Goal: Task Accomplishment & Management: Manage account settings

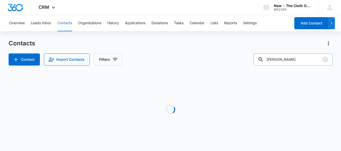
drag, startPoint x: 293, startPoint y: 59, endPoint x: 259, endPoint y: 56, distance: 34.2
click at [259, 56] on input "[PERSON_NAME]" at bounding box center [292, 59] width 79 height 12
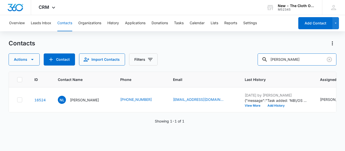
drag, startPoint x: 295, startPoint y: 55, endPoint x: 250, endPoint y: 63, distance: 45.2
click at [250, 63] on div "Actions Contact Import Contacts Filters [PERSON_NAME]" at bounding box center [172, 59] width 327 height 12
paste input "[EMAIL_ADDRESS][DOMAIN_NAME]"
type input "[EMAIL_ADDRESS][DOMAIN_NAME]"
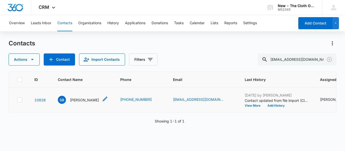
click at [81, 104] on div "SB [PERSON_NAME]" at bounding box center [78, 100] width 41 height 8
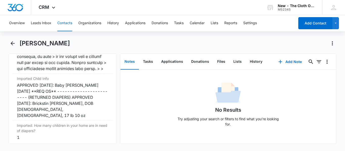
scroll to position [2034, 0]
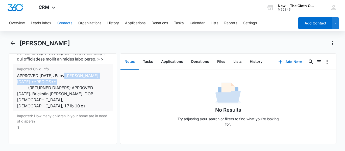
copy div "Baby [PERSON_NAME] 12/28/202"
drag, startPoint x: 65, startPoint y: 104, endPoint x: 66, endPoint y: 98, distance: 6.4
click at [66, 98] on div "APPROVED [DATE]: Baby [PERSON_NAME] [DATE] **REQ OS** ------------------------ …" at bounding box center [63, 91] width 92 height 36
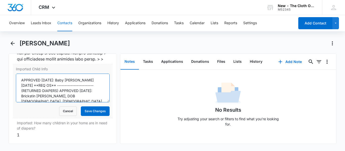
scroll to position [5, 0]
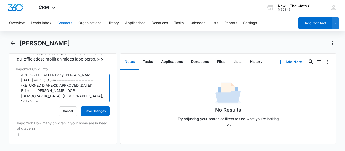
click at [103, 97] on div at bounding box center [61, 97] width 90 height 0
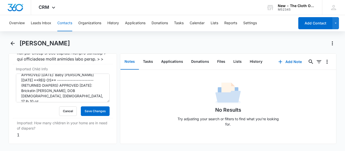
click at [103, 97] on div at bounding box center [61, 97] width 90 height 0
click at [65, 116] on button "Cancel" at bounding box center [68, 111] width 18 height 10
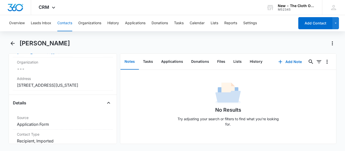
scroll to position [147, 0]
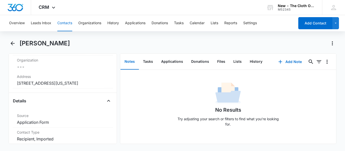
click at [62, 23] on button "Contacts" at bounding box center [64, 23] width 15 height 16
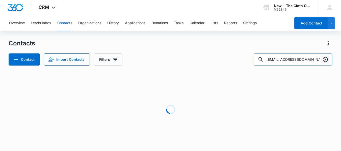
click at [324, 60] on icon "Clear" at bounding box center [325, 59] width 6 height 6
paste input "[EMAIL_ADDRESS][PERSON_NAME][DOMAIN_NAME]"
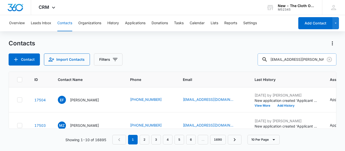
type input "[EMAIL_ADDRESS][PERSON_NAME][DOMAIN_NAME]"
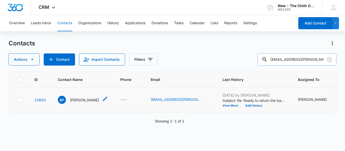
click at [77, 104] on div "BP [PERSON_NAME]" at bounding box center [78, 100] width 41 height 8
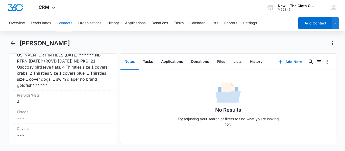
scroll to position [1283, 0]
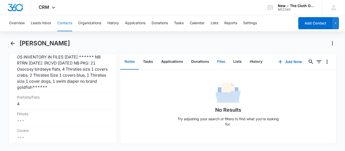
click at [219, 60] on button "Files" at bounding box center [221, 62] width 16 height 16
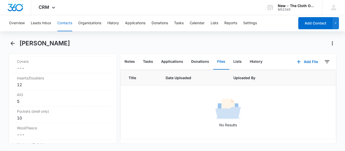
scroll to position [1277, 0]
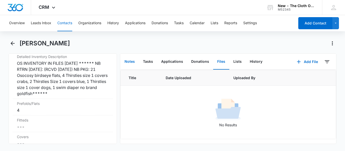
click at [131, 66] on button "Notes" at bounding box center [129, 62] width 18 height 16
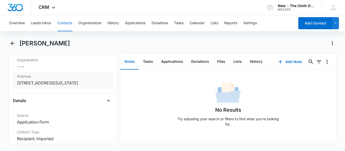
click at [99, 86] on dd "Cancel Save Changes [STREET_ADDRESS][US_STATE]" at bounding box center [63, 83] width 92 height 6
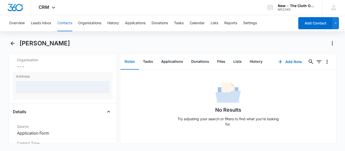
scroll to position [135, 0]
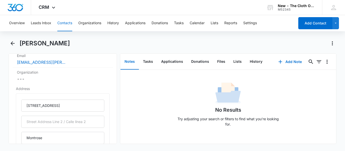
click at [64, 18] on button "Contacts" at bounding box center [64, 23] width 15 height 16
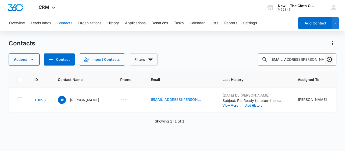
click at [328, 59] on icon "Clear" at bounding box center [329, 59] width 6 height 6
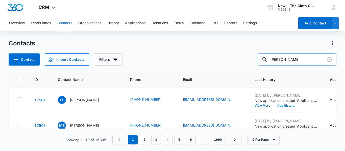
type input "[PERSON_NAME]"
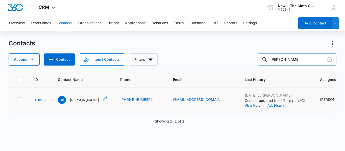
click at [83, 103] on p "[PERSON_NAME]" at bounding box center [84, 99] width 29 height 5
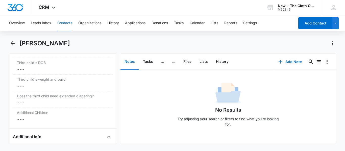
scroll to position [695, 0]
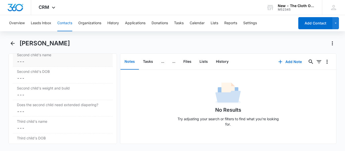
click at [44, 61] on dd "Cancel Save Changes ---" at bounding box center [63, 62] width 92 height 6
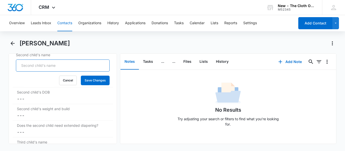
click at [32, 64] on input "Second child's name" at bounding box center [63, 66] width 94 height 12
paste input "[EMAIL_ADDRESS][PERSON_NAME][DOMAIN_NAME]"
type input "b"
click at [40, 64] on input "Second child's name" at bounding box center [63, 66] width 94 height 12
paste input "[PERSON_NAME]"
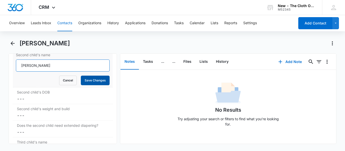
type input "[PERSON_NAME]"
click at [99, 82] on button "Save Changes" at bounding box center [95, 81] width 29 height 10
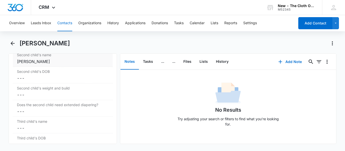
click at [63, 63] on div "[PERSON_NAME]" at bounding box center [63, 62] width 92 height 6
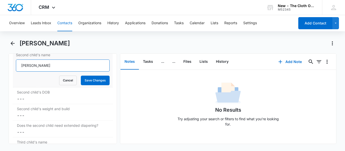
click at [22, 65] on input "[PERSON_NAME]" at bounding box center [63, 66] width 94 height 12
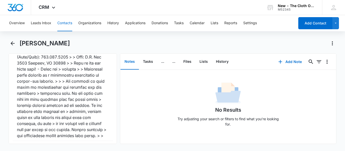
scroll to position [2054, 0]
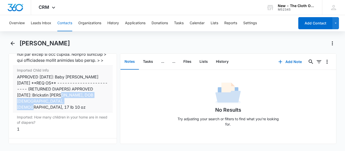
drag, startPoint x: 80, startPoint y: 118, endPoint x: 81, endPoint y: 125, distance: 6.9
click at [81, 110] on div "APPROVED [DATE]: Baby [PERSON_NAME] [DATE] **REQ OS** ------------------------ …" at bounding box center [63, 92] width 92 height 36
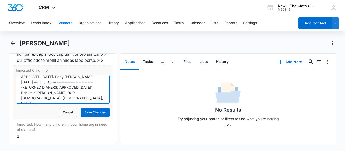
scroll to position [5, 0]
drag, startPoint x: 77, startPoint y: 115, endPoint x: 39, endPoint y: 121, distance: 38.1
click at [39, 104] on textarea "APPROVED [DATE]: Baby [PERSON_NAME] [DATE] **REQ OS** ------------------------ …" at bounding box center [63, 89] width 94 height 29
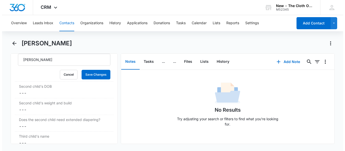
scroll to position [695, 0]
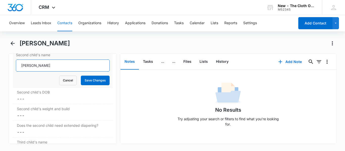
click at [21, 65] on input "[PERSON_NAME]" at bounding box center [63, 66] width 94 height 12
click at [61, 67] on input "[PERSON_NAME]" at bounding box center [63, 66] width 94 height 12
type input "[PERSON_NAME] (Approved [DATE])"
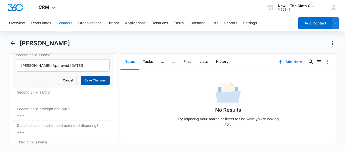
click at [96, 83] on button "Save Changes" at bounding box center [95, 81] width 29 height 10
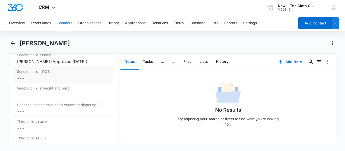
click at [30, 81] on dd "Cancel Save Changes ---" at bounding box center [63, 78] width 92 height 6
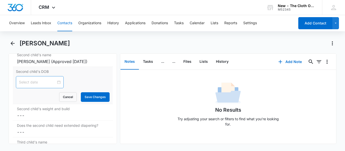
click at [30, 85] on input at bounding box center [37, 82] width 37 height 6
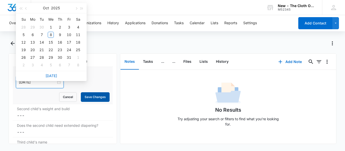
type input "[DATE]"
click at [90, 99] on button "Save Changes" at bounding box center [95, 97] width 29 height 10
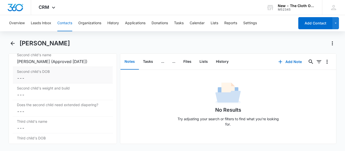
click at [31, 81] on dd "Cancel Save Changes ---" at bounding box center [63, 78] width 92 height 6
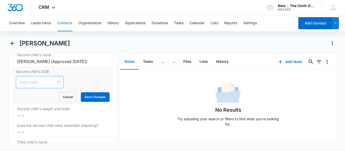
click at [34, 85] on input at bounding box center [37, 82] width 37 height 6
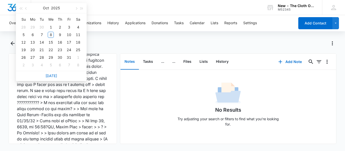
scroll to position [1784, 0]
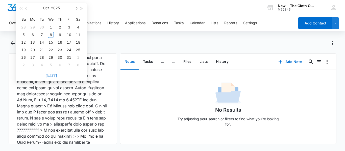
click at [76, 9] on span "button" at bounding box center [76, 8] width 3 height 3
click at [26, 9] on span "button" at bounding box center [26, 8] width 3 height 3
click at [20, 8] on span "button" at bounding box center [20, 8] width 3 height 3
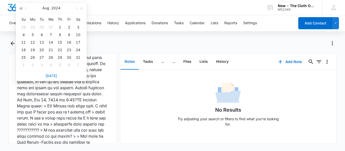
click at [20, 8] on span "button" at bounding box center [20, 8] width 3 height 3
click at [77, 9] on span "button" at bounding box center [76, 8] width 3 height 3
click at [76, 9] on span "button" at bounding box center [76, 8] width 3 height 3
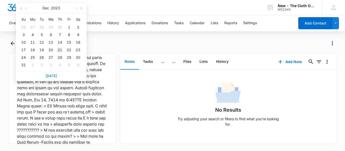
click at [58, 49] on div "21" at bounding box center [60, 50] width 6 height 6
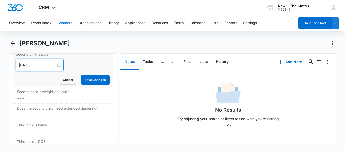
scroll to position [712, 0]
click at [29, 68] on input "[DATE]" at bounding box center [37, 66] width 37 height 6
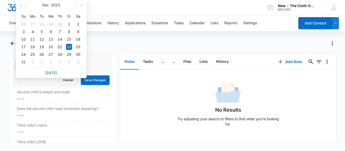
click at [59, 48] on div "21" at bounding box center [60, 47] width 6 height 6
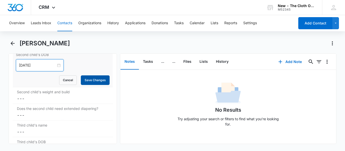
type input "[DATE]"
click at [92, 85] on button "Save Changes" at bounding box center [95, 80] width 29 height 10
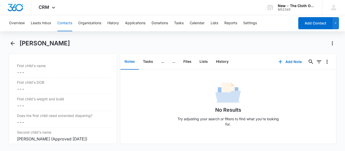
scroll to position [616, 0]
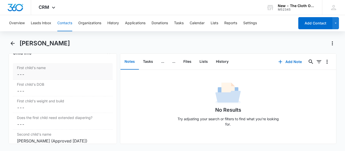
click at [26, 76] on dd "Cancel Save Changes ---" at bounding box center [63, 74] width 92 height 6
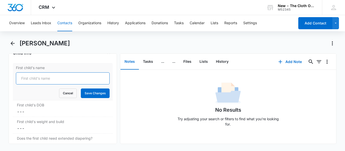
click at [48, 79] on input "First child's name" at bounding box center [63, 78] width 94 height 12
paste input "APPROVED [DATE]: Brickstin [PERSON_NAME], DOB [DEMOGRAPHIC_DATA]"
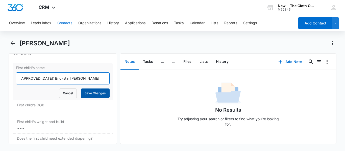
type input "APPROVED [DATE]: Brickstin [PERSON_NAME]"
click at [96, 93] on button "Save Changes" at bounding box center [95, 94] width 29 height 10
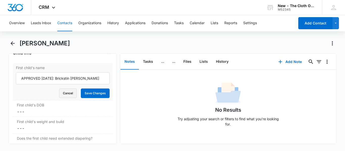
click at [64, 95] on button "Cancel" at bounding box center [68, 94] width 18 height 10
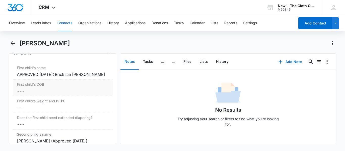
click at [31, 94] on dd "Cancel Save Changes ---" at bounding box center [63, 91] width 92 height 6
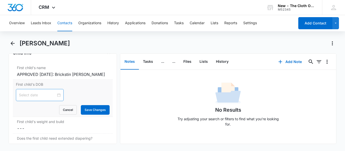
click at [35, 98] on input at bounding box center [37, 95] width 37 height 6
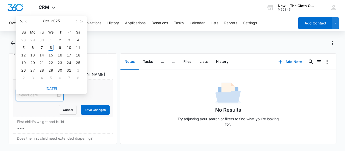
click at [22, 21] on span "button" at bounding box center [20, 21] width 3 height 3
click at [21, 21] on span "button" at bounding box center [20, 21] width 3 height 3
click at [26, 21] on span "button" at bounding box center [26, 21] width 3 height 3
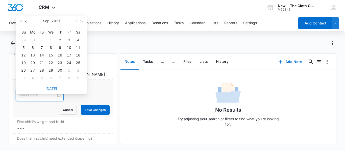
click at [26, 21] on span "button" at bounding box center [26, 21] width 3 height 3
click at [59, 55] on div "17" at bounding box center [60, 55] width 6 height 6
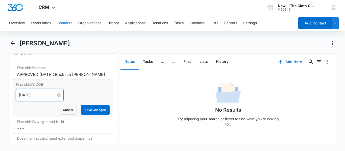
click at [36, 98] on input "[DATE]" at bounding box center [37, 95] width 37 height 6
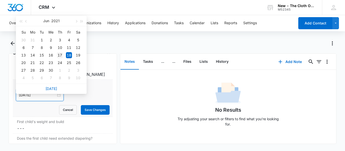
click at [62, 54] on div "17" at bounding box center [60, 55] width 6 height 6
type input "[DATE]"
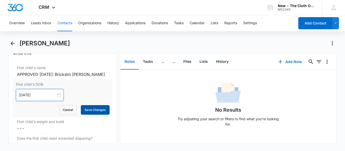
click at [93, 115] on button "Save Changes" at bounding box center [95, 110] width 29 height 10
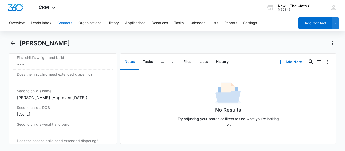
scroll to position [684, 0]
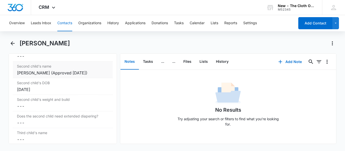
click at [50, 76] on div "[PERSON_NAME] (Approved [DATE])" at bounding box center [63, 73] width 92 height 6
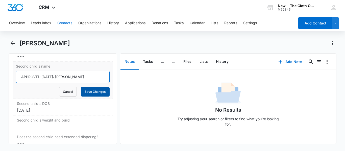
type input "APPROVED [DATE]: [PERSON_NAME]"
click at [93, 97] on button "Save Changes" at bounding box center [95, 92] width 29 height 10
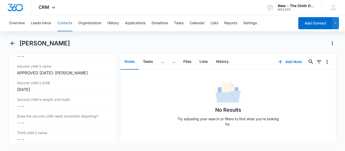
click at [128, 61] on button "Notes" at bounding box center [129, 62] width 18 height 16
click at [285, 60] on button "Add Note" at bounding box center [290, 62] width 34 height 12
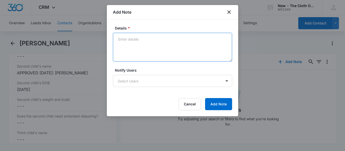
click at [167, 41] on textarea "Details *" at bounding box center [172, 47] width 119 height 29
click at [194, 42] on textarea "[PERSON_NAME] is currently [MEDICAL_DATA]" at bounding box center [172, 47] width 119 height 29
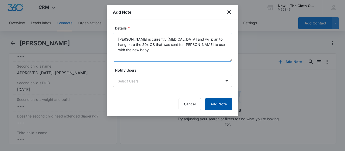
type textarea "[PERSON_NAME] is currently [MEDICAL_DATA] and will plan to hang onto the 20x OS…"
click at [221, 104] on button "Add Note" at bounding box center [218, 104] width 27 height 12
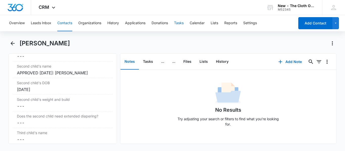
click at [180, 27] on button "Tasks" at bounding box center [179, 23] width 10 height 16
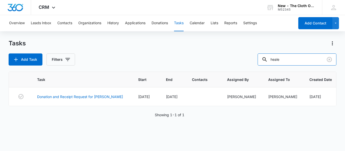
drag, startPoint x: 291, startPoint y: 60, endPoint x: 145, endPoint y: 77, distance: 147.6
click at [145, 77] on div "Tasks Add Task Filters heale Task Start End Contacts Assigned By Assigned To Cr…" at bounding box center [172, 94] width 327 height 111
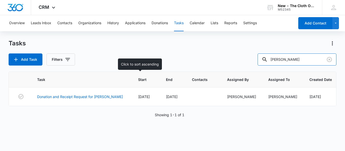
type input "[PERSON_NAME]"
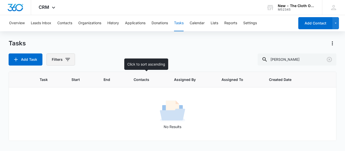
click at [65, 61] on icon "button" at bounding box center [68, 59] width 6 height 6
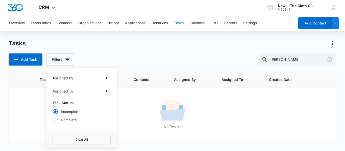
click at [72, 121] on label "Complete" at bounding box center [81, 119] width 58 height 5
click at [53, 120] on input "Complete" at bounding box center [52, 120] width 0 height 0
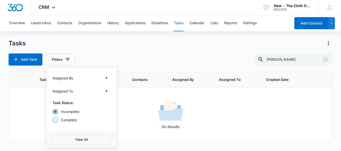
radio input "false"
radio input "true"
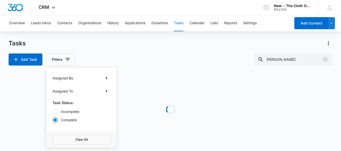
click at [149, 50] on div "Tasks Add Task Filters Assigned By Assigned To Task Status: Incomplete Complete…" at bounding box center [171, 52] width 324 height 26
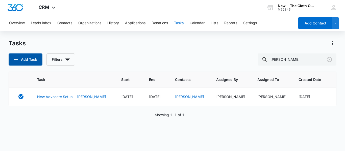
click at [22, 58] on button "Add Task" at bounding box center [26, 59] width 34 height 12
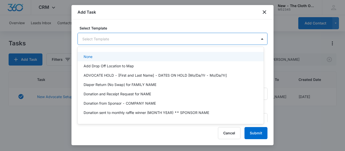
click at [118, 39] on body "CRM Apps Reputation CRM Email Social Ads Intelligence Brand Settings AI Assista…" at bounding box center [172, 75] width 345 height 151
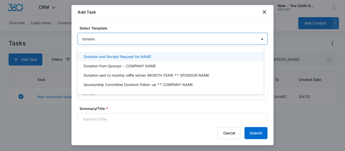
type input "donation"
click at [133, 54] on div "Donation and Receipt Request for NAME" at bounding box center [170, 56] width 186 height 9
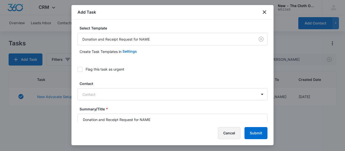
click at [228, 135] on button "Cancel" at bounding box center [229, 133] width 22 height 12
